Goal: Information Seeking & Learning: Learn about a topic

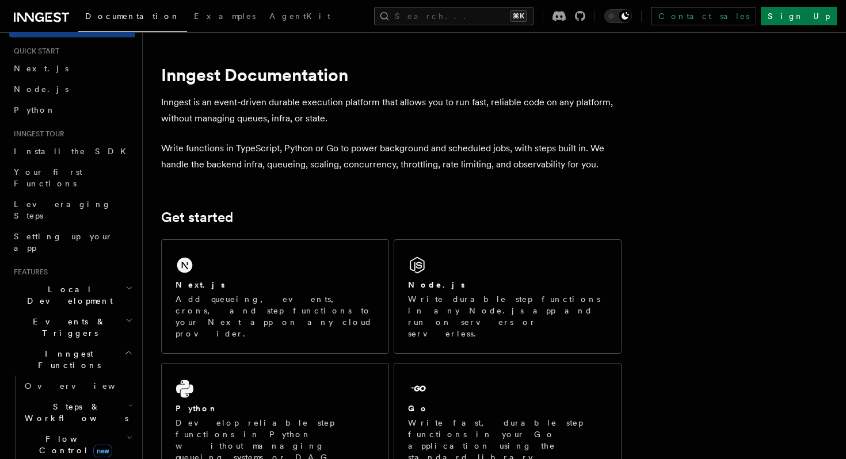
scroll to position [33, 0]
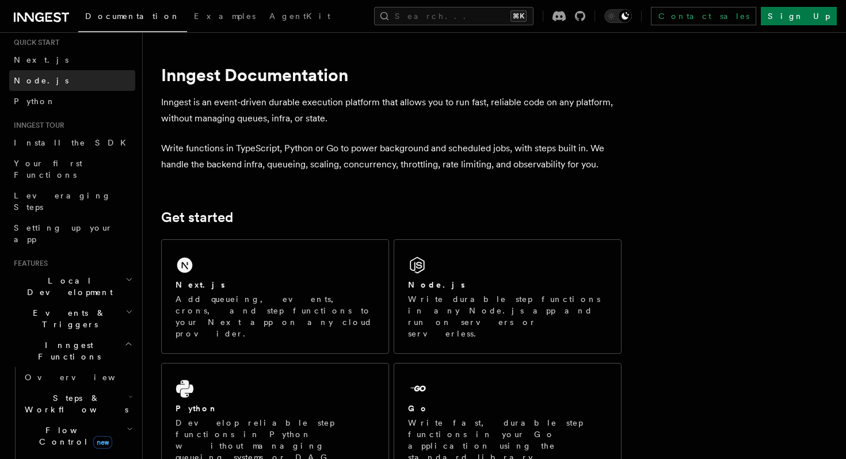
click at [46, 86] on link "Node.js" at bounding box center [72, 80] width 126 height 21
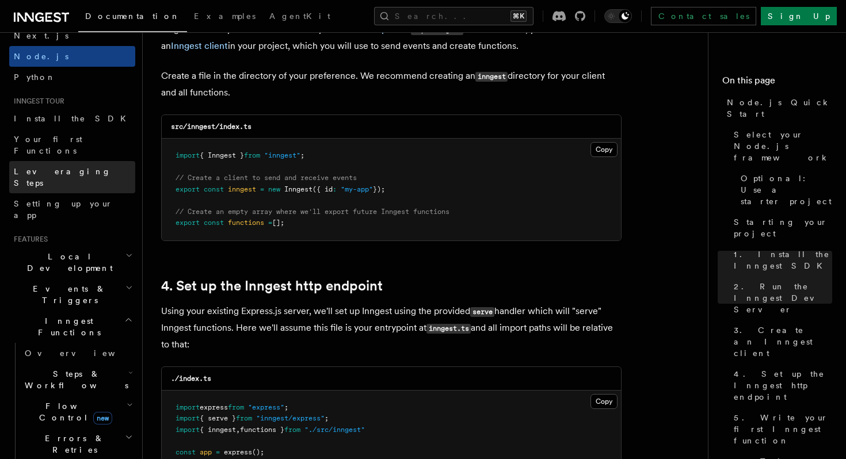
scroll to position [44, 0]
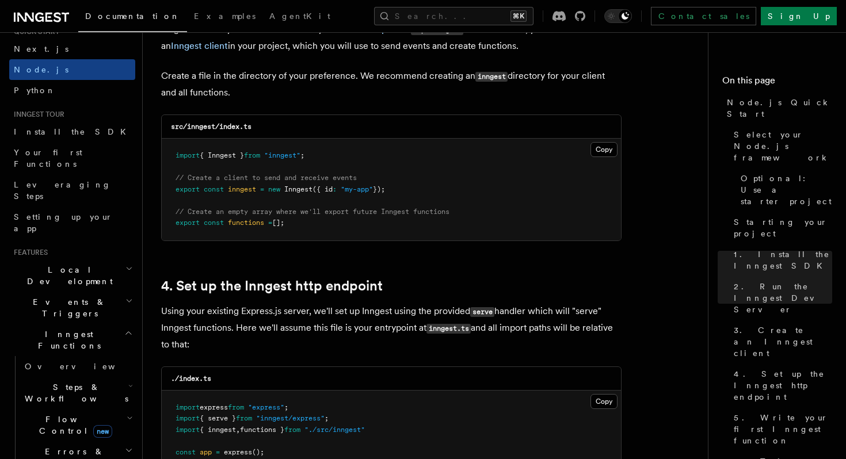
click at [132, 328] on icon "button" at bounding box center [128, 332] width 9 height 9
click at [122, 356] on link "Overview" at bounding box center [77, 366] width 115 height 21
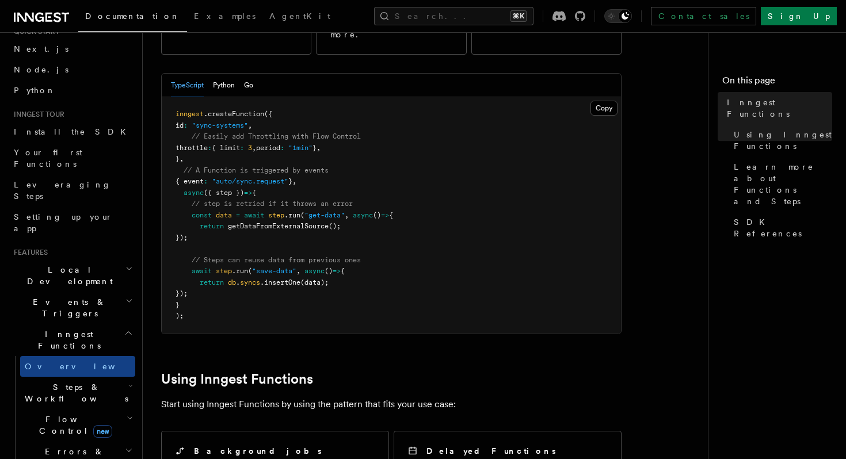
scroll to position [242, 0]
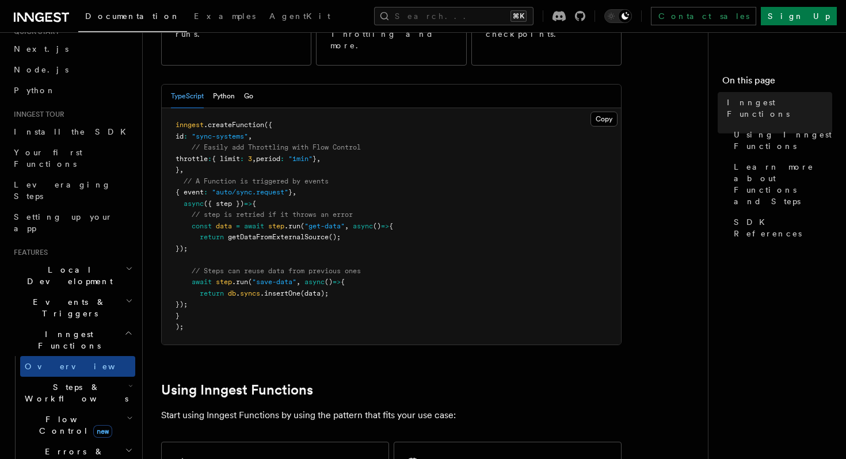
click at [74, 381] on span "Steps & Workflows" at bounding box center [74, 392] width 108 height 23
click at [71, 434] on span "Function steps" at bounding box center [80, 440] width 89 height 12
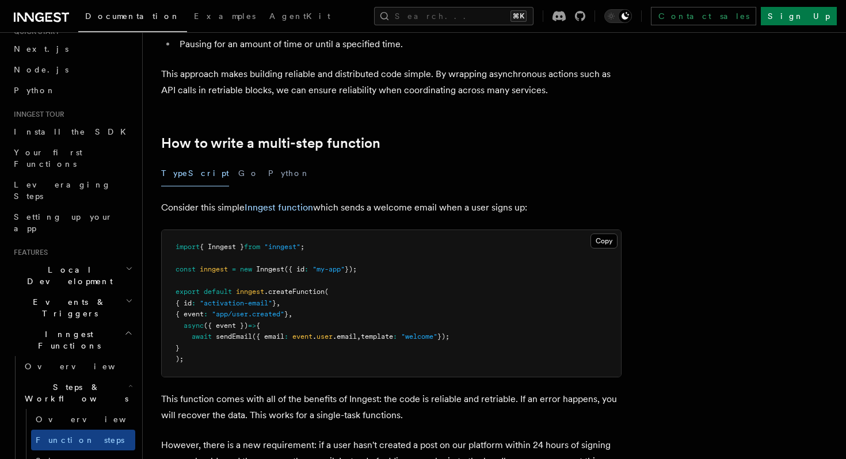
scroll to position [294, 0]
